Goal: Navigation & Orientation: Understand site structure

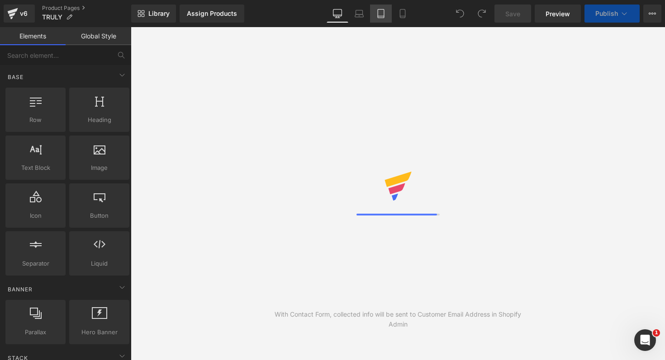
click at [379, 15] on icon at bounding box center [380, 13] width 9 height 9
click at [403, 17] on icon at bounding box center [402, 13] width 5 height 9
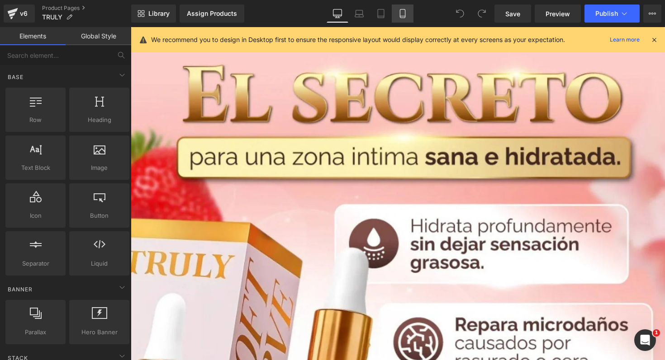
click at [406, 19] on link "Mobile" at bounding box center [403, 14] width 22 height 18
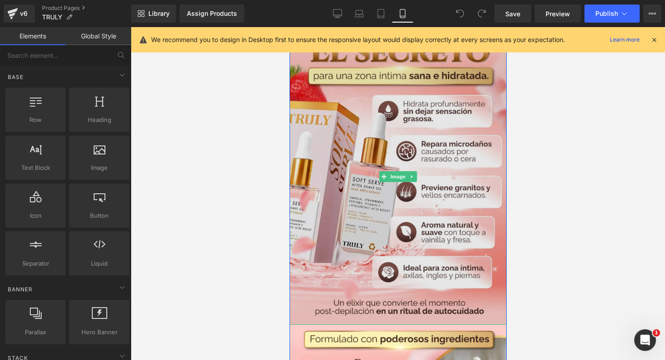
click at [323, 134] on img at bounding box center [397, 176] width 217 height 297
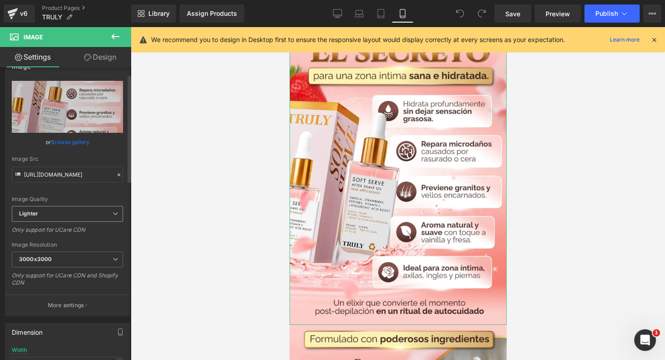
scroll to position [19, 0]
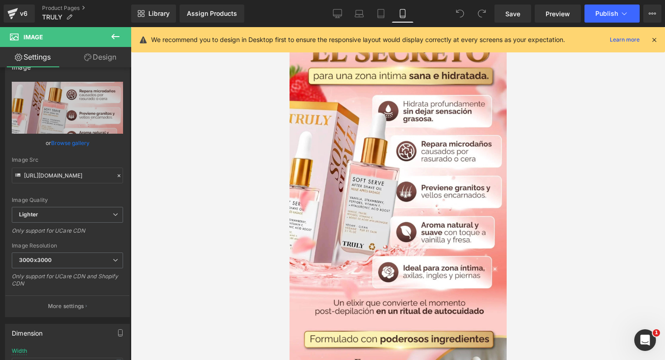
click at [659, 41] on div "We recommend you to design in Desktop first to ensure the responsive layout wou…" at bounding box center [398, 39] width 534 height 25
click at [656, 41] on icon at bounding box center [654, 40] width 8 height 8
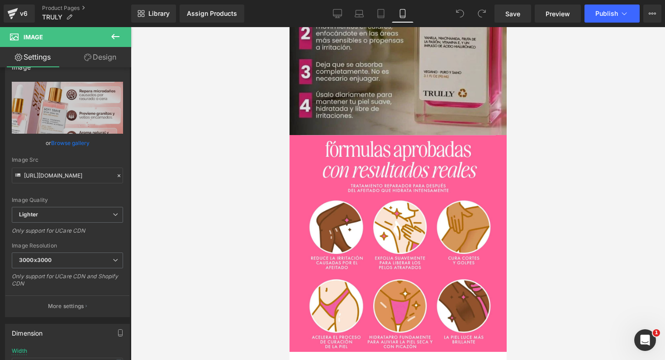
scroll to position [1594, 0]
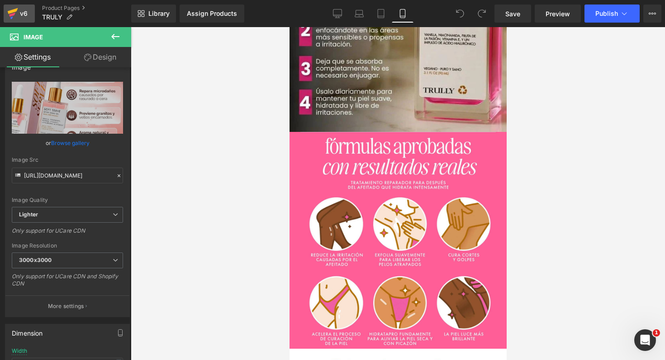
click at [16, 13] on icon at bounding box center [12, 13] width 11 height 23
